Goal: Information Seeking & Learning: Check status

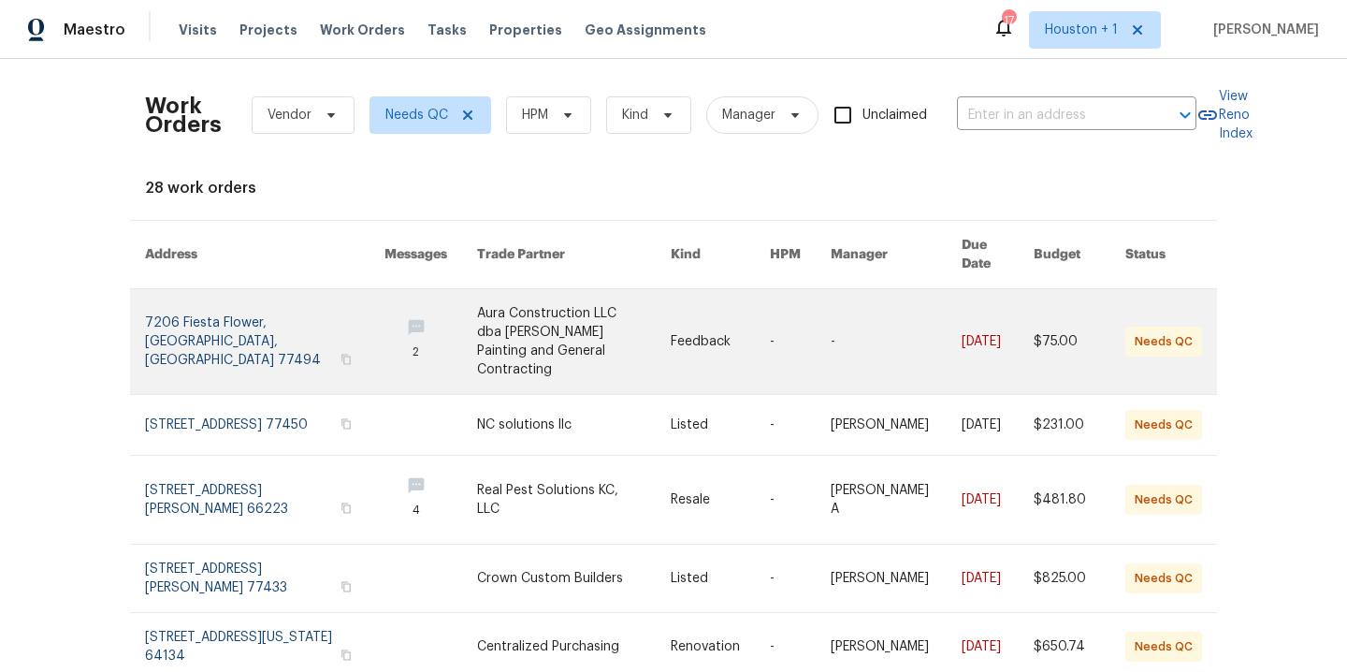
click at [485, 303] on link at bounding box center [574, 341] width 194 height 105
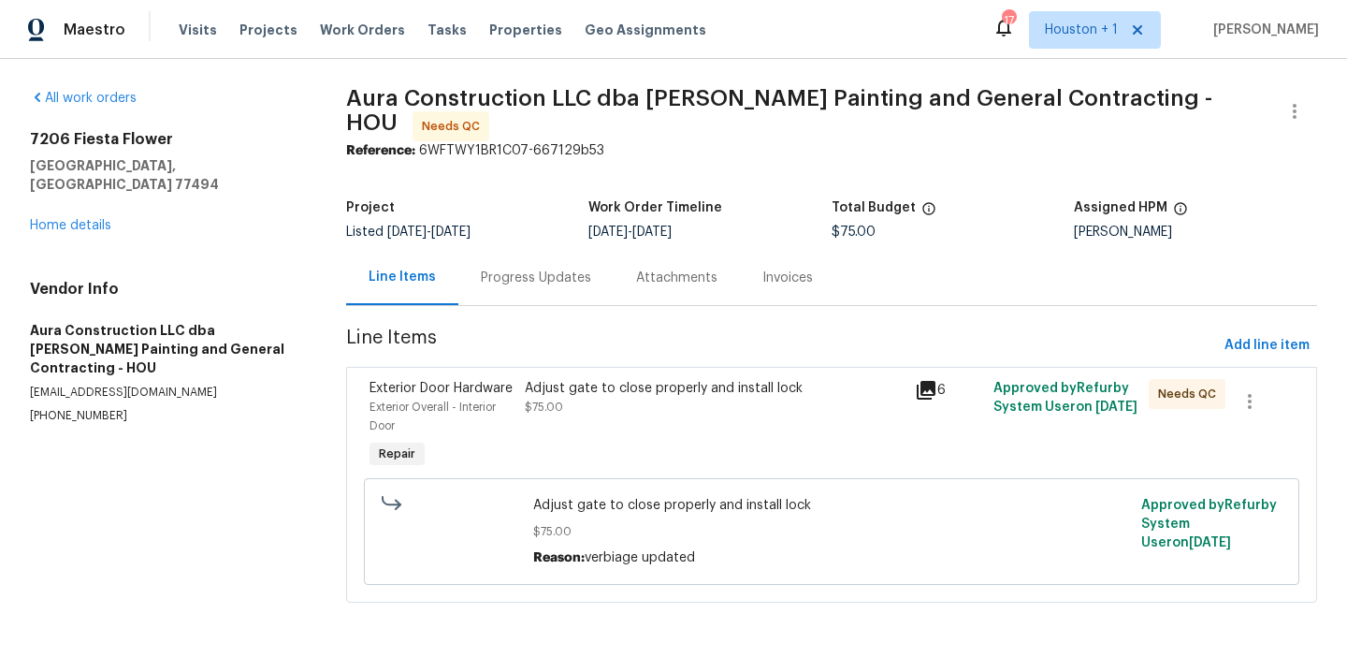
click at [651, 415] on div "Adjust gate to close properly and install lock $75.00" at bounding box center [714, 425] width 390 height 105
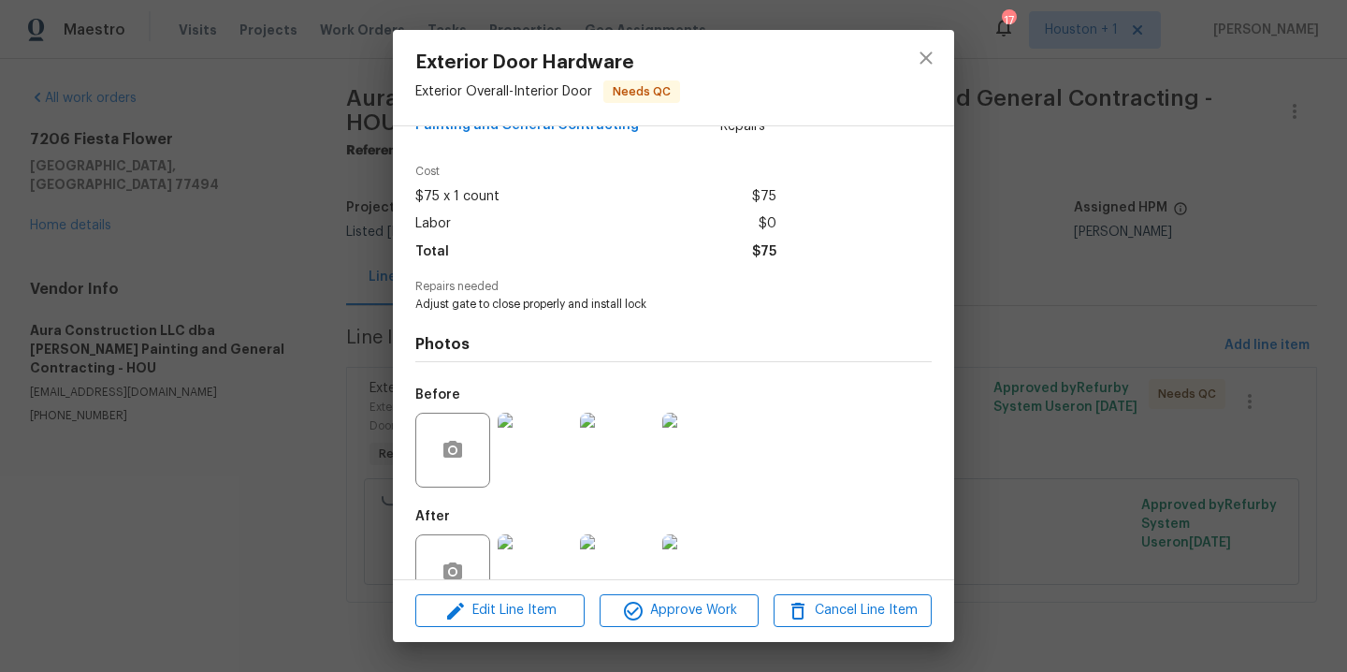
scroll to position [109, 0]
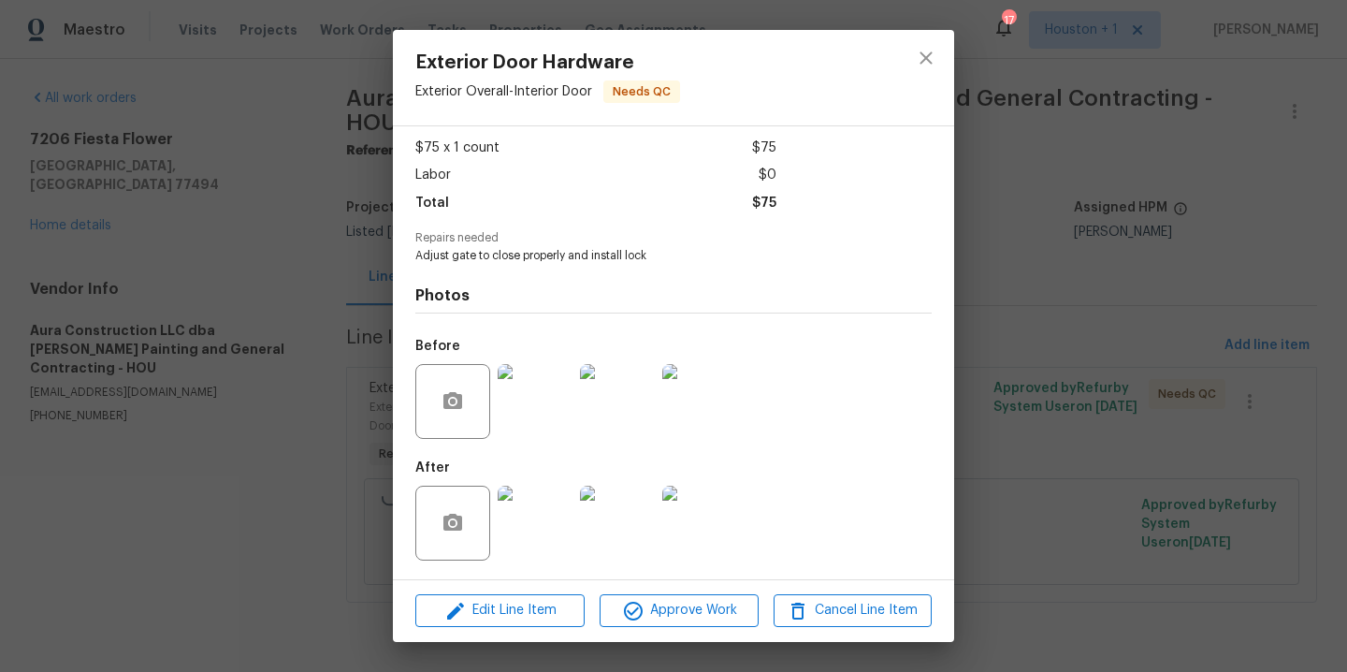
click at [555, 522] on img at bounding box center [535, 522] width 75 height 75
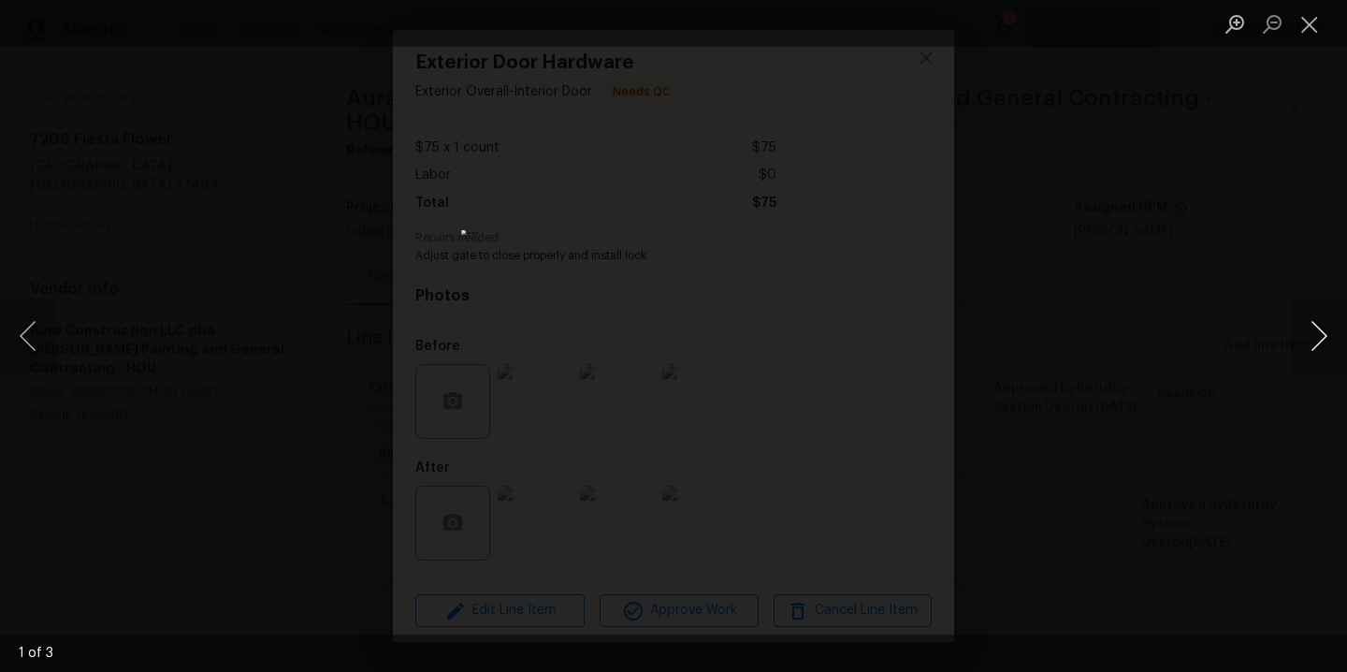
click at [1307, 340] on button "Next image" at bounding box center [1319, 335] width 56 height 75
click at [1255, 299] on div "Lightbox" at bounding box center [673, 336] width 1347 height 672
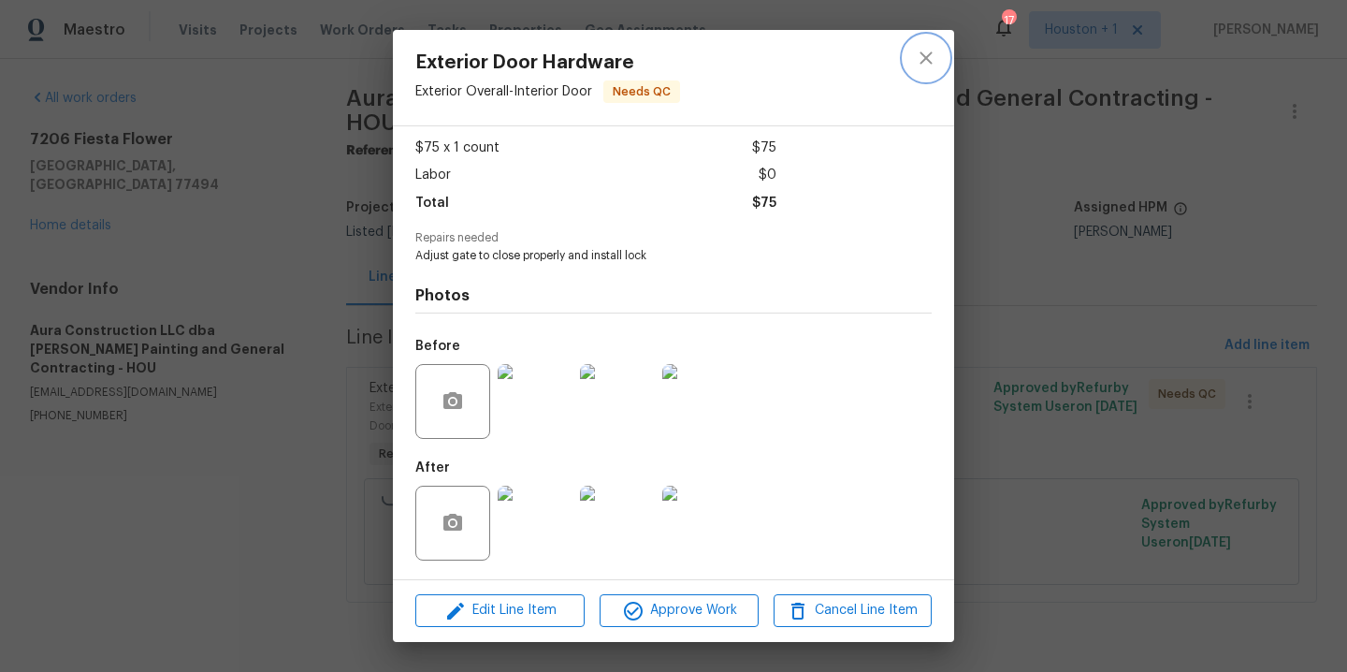
click at [929, 58] on icon "close" at bounding box center [926, 58] width 22 height 22
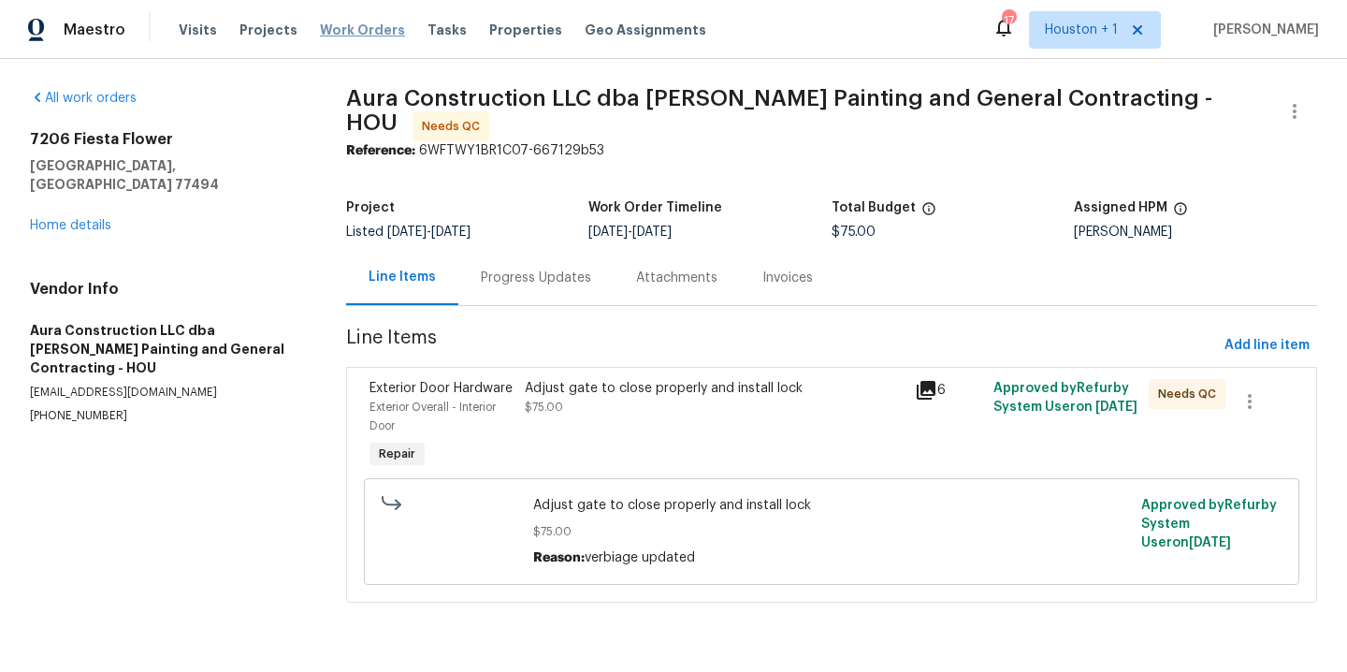
click at [328, 24] on span "Work Orders" at bounding box center [362, 30] width 85 height 19
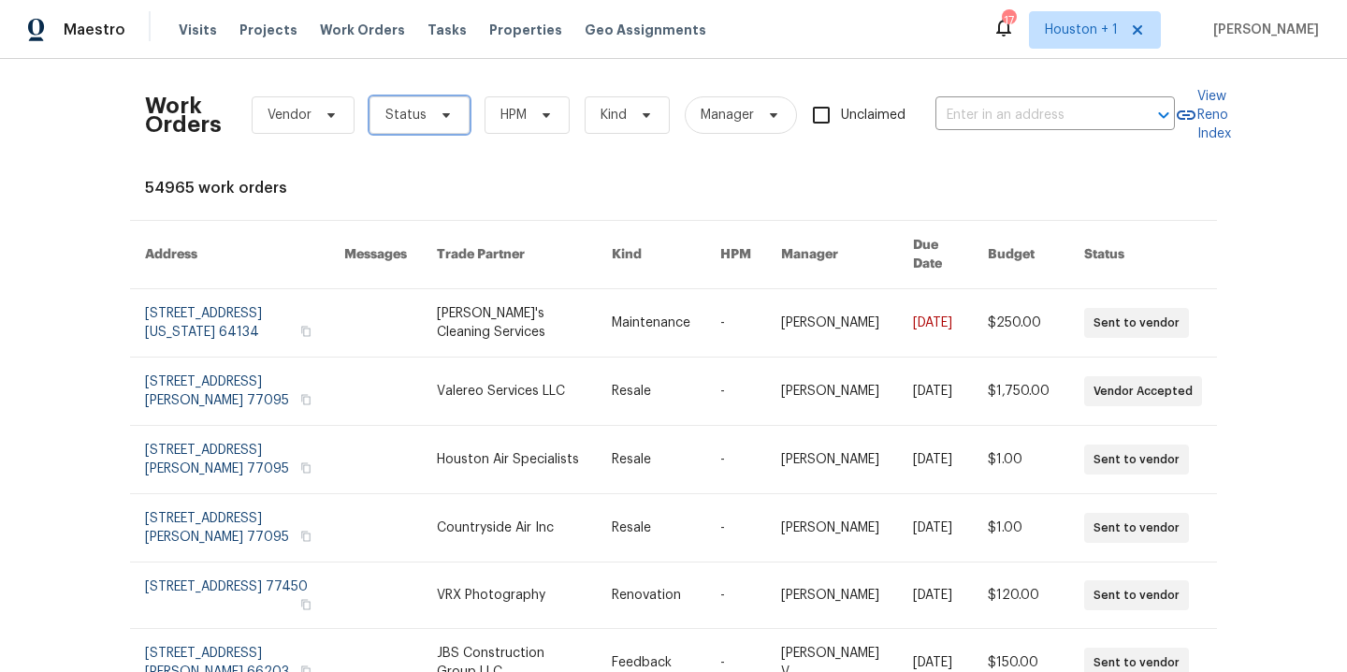
click at [392, 102] on span "Status" at bounding box center [419, 114] width 100 height 37
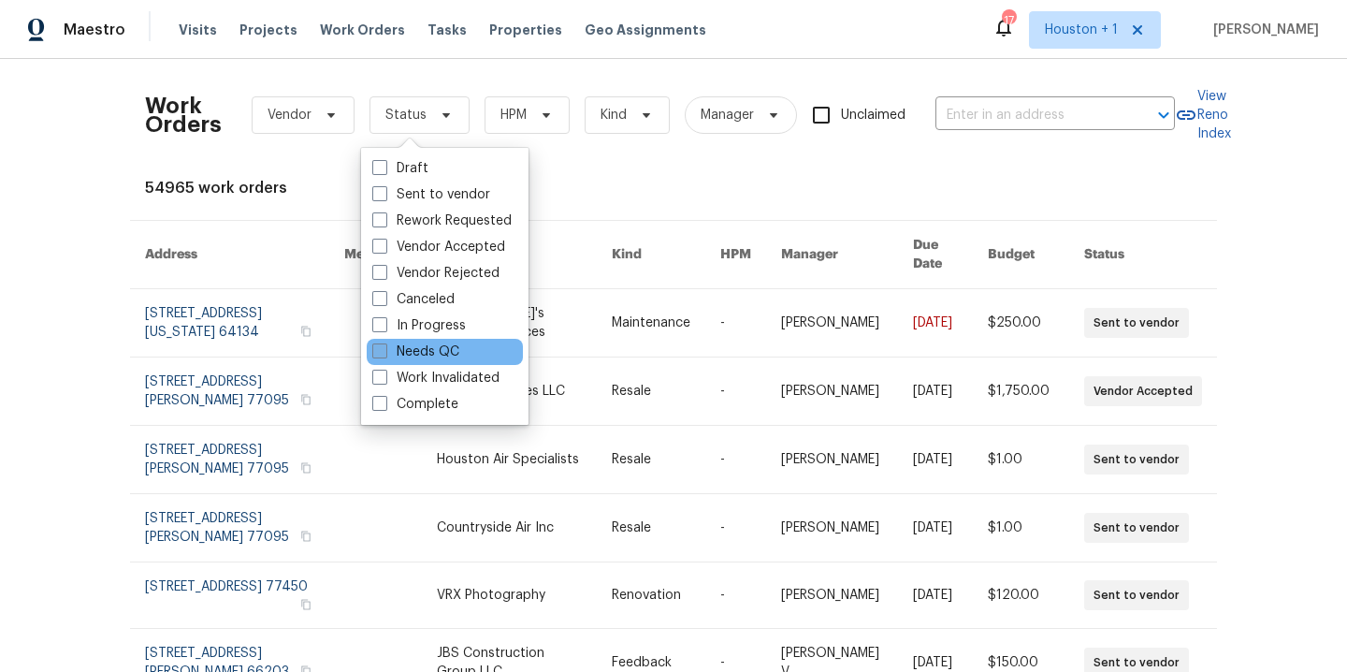
click at [392, 350] on label "Needs QC" at bounding box center [415, 351] width 87 height 19
click at [384, 350] on input "Needs QC" at bounding box center [378, 348] width 12 height 12
checkbox input "true"
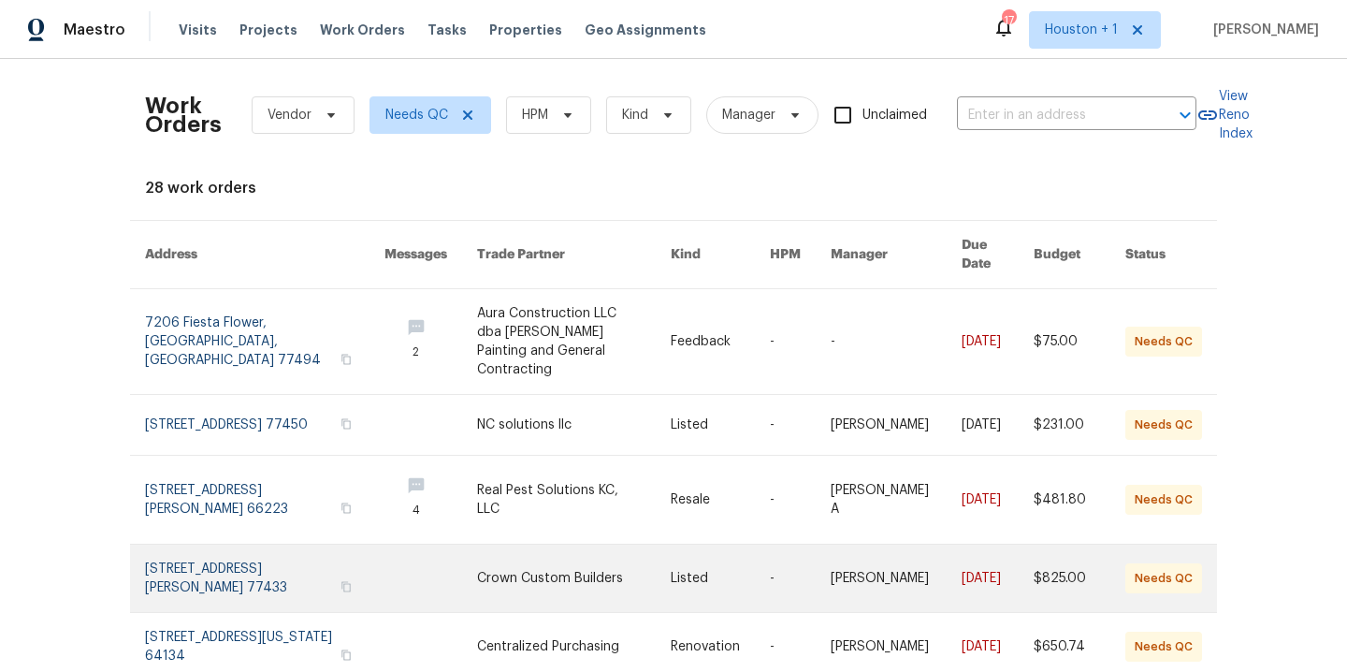
click at [477, 556] on link at bounding box center [574, 577] width 194 height 67
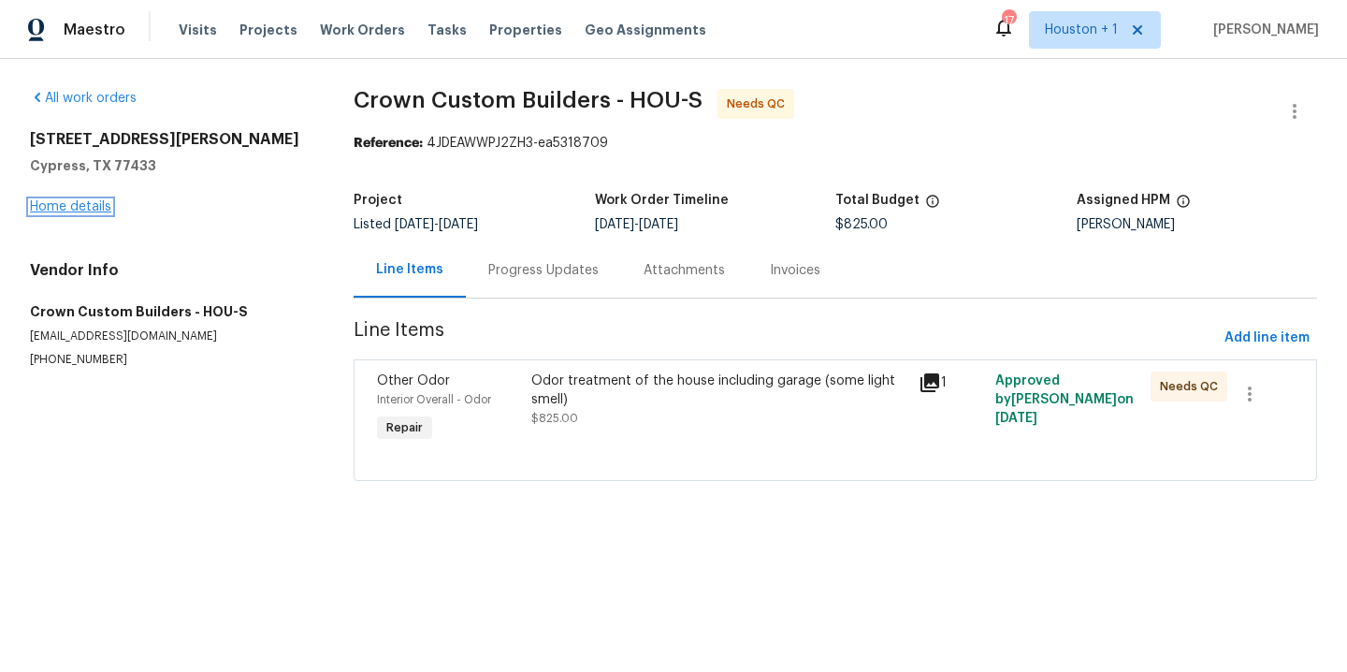
click at [97, 212] on link "Home details" at bounding box center [70, 206] width 81 height 13
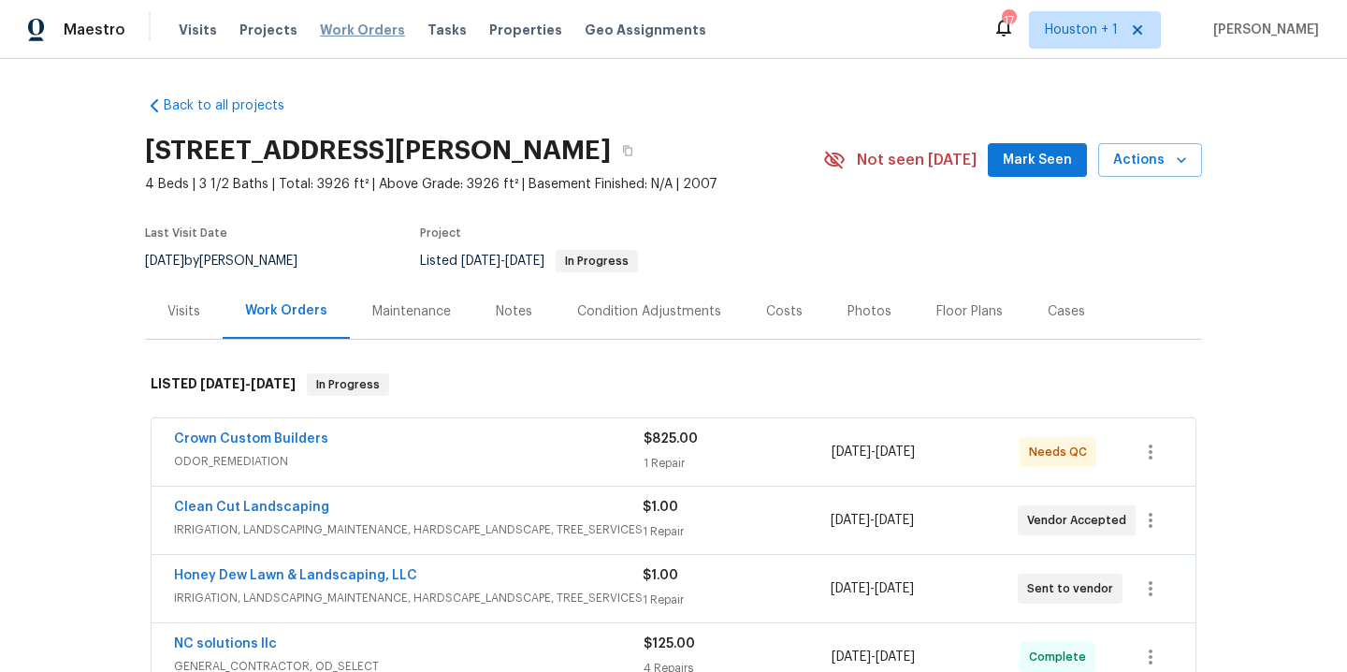
click at [362, 35] on span "Work Orders" at bounding box center [362, 30] width 85 height 19
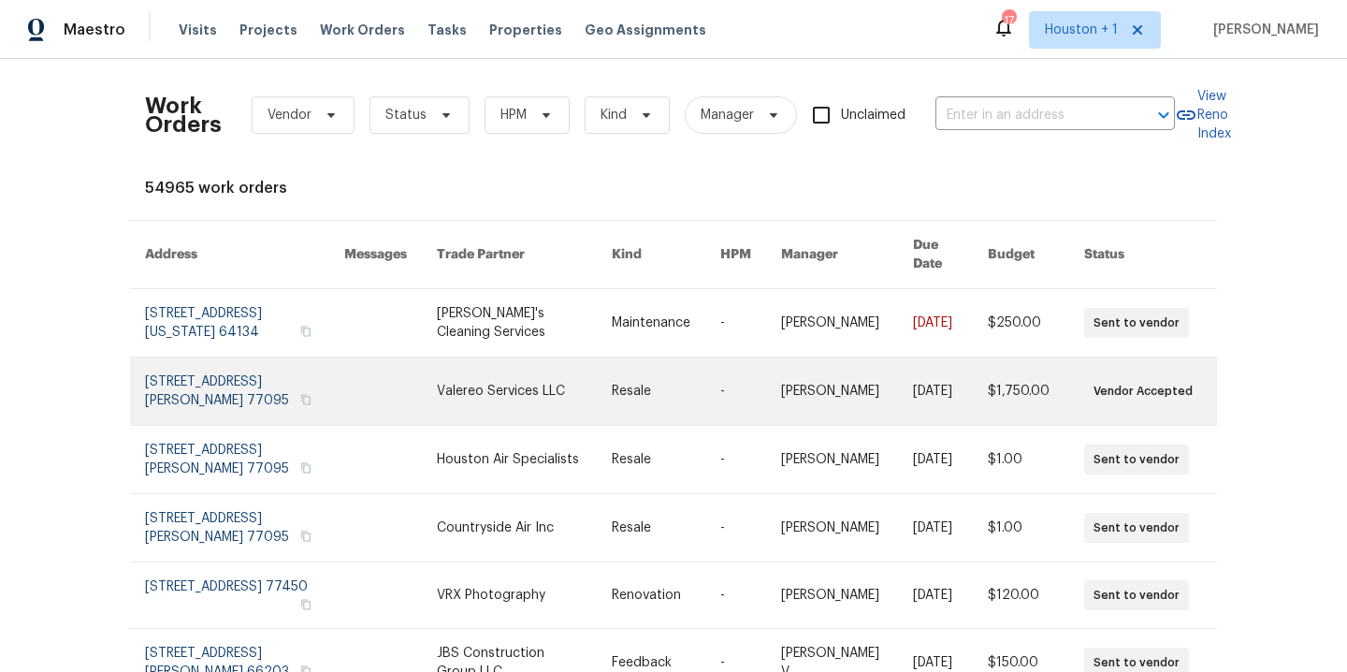
click at [482, 374] on link at bounding box center [524, 390] width 174 height 67
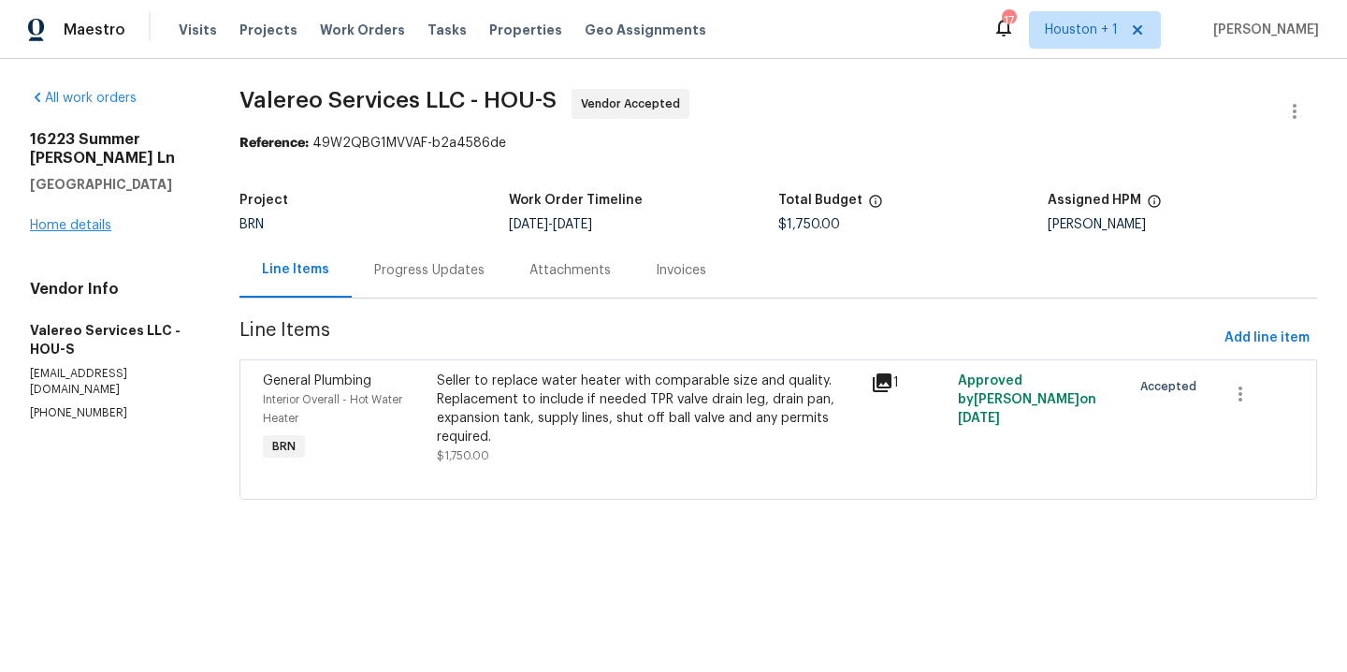
click at [94, 231] on div "[STREET_ADDRESS][PERSON_NAME] Home details" at bounding box center [112, 182] width 165 height 105
click at [94, 228] on link "Home details" at bounding box center [70, 225] width 81 height 13
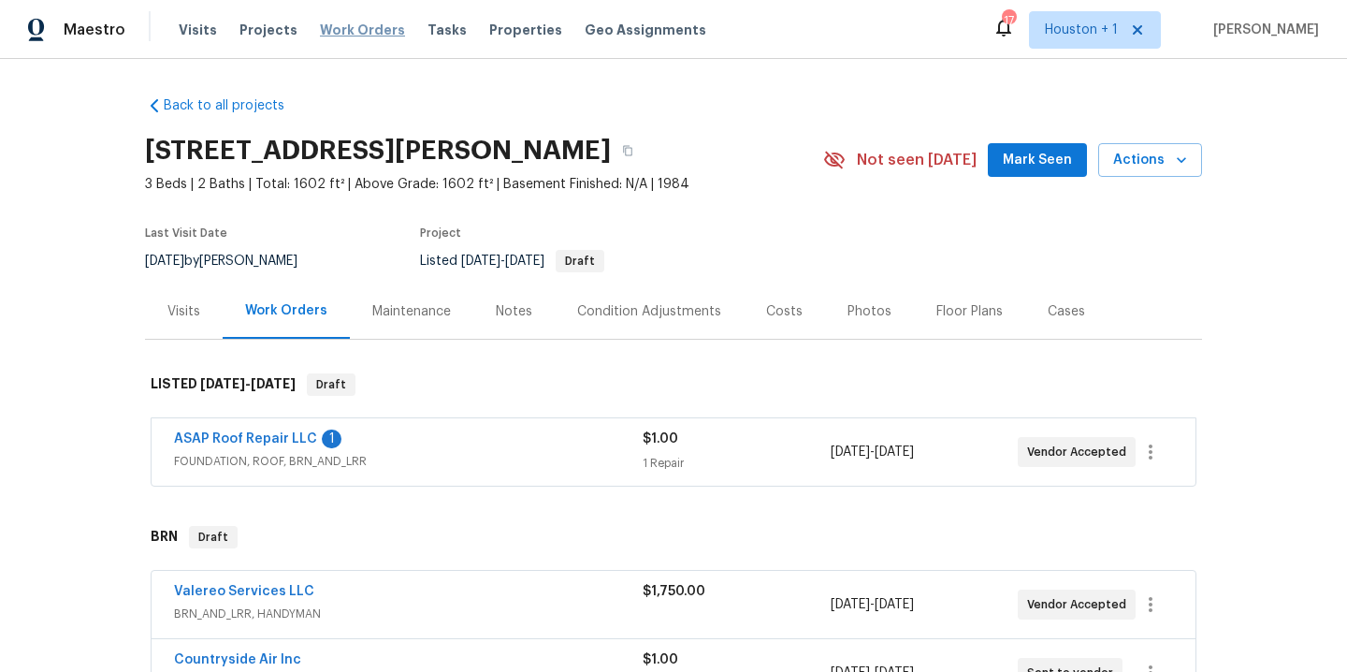
click at [339, 31] on span "Work Orders" at bounding box center [362, 30] width 85 height 19
